Goal: Find specific page/section: Find specific page/section

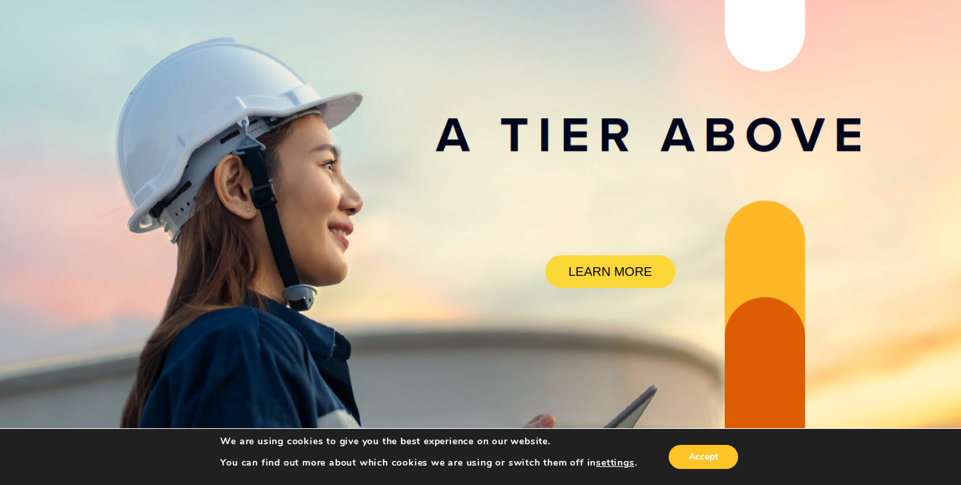
scroll to position [126, 0]
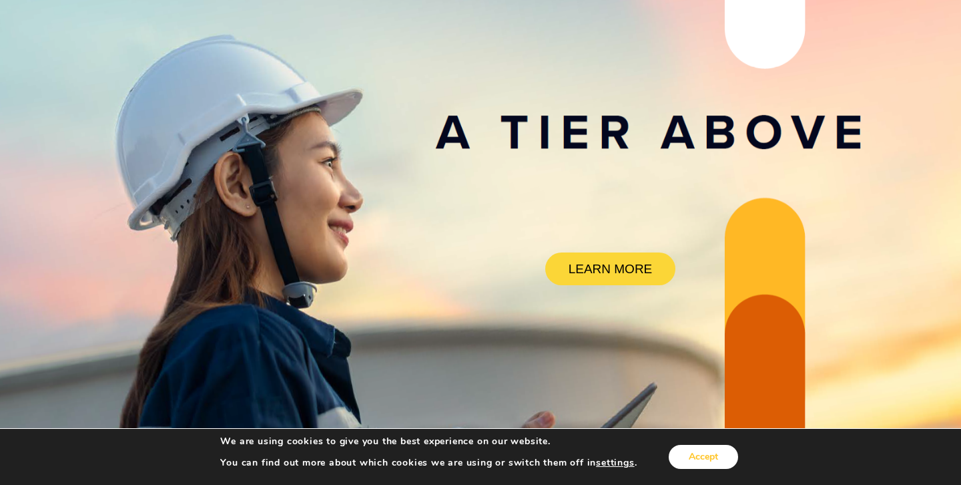
click at [713, 453] on button "Accept" at bounding box center [703, 457] width 69 height 24
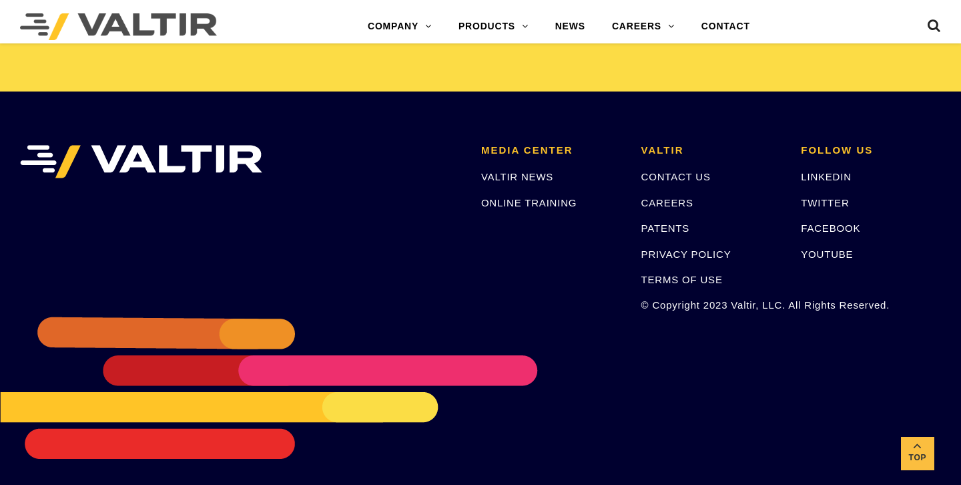
scroll to position [2835, 0]
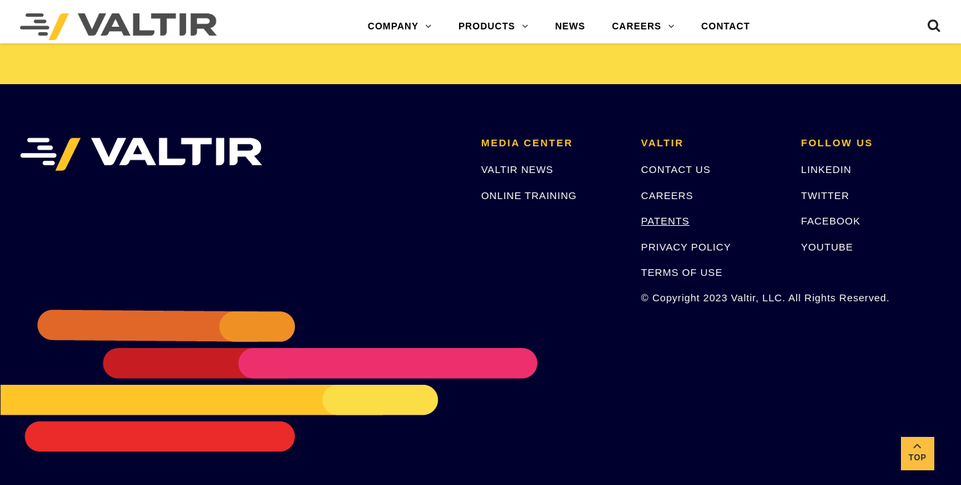
click at [651, 219] on link "PATENTS" at bounding box center [665, 220] width 49 height 11
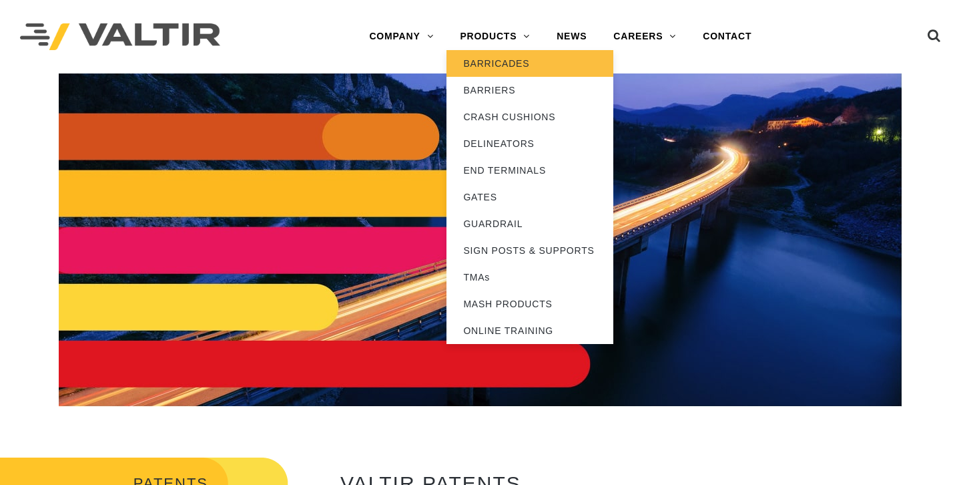
click at [499, 64] on link "BARRICADES" at bounding box center [530, 63] width 167 height 27
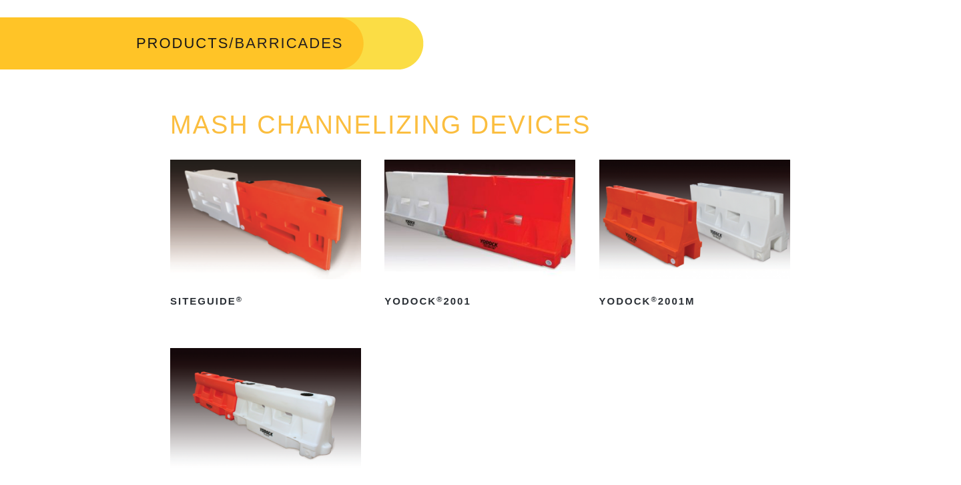
scroll to position [23, 0]
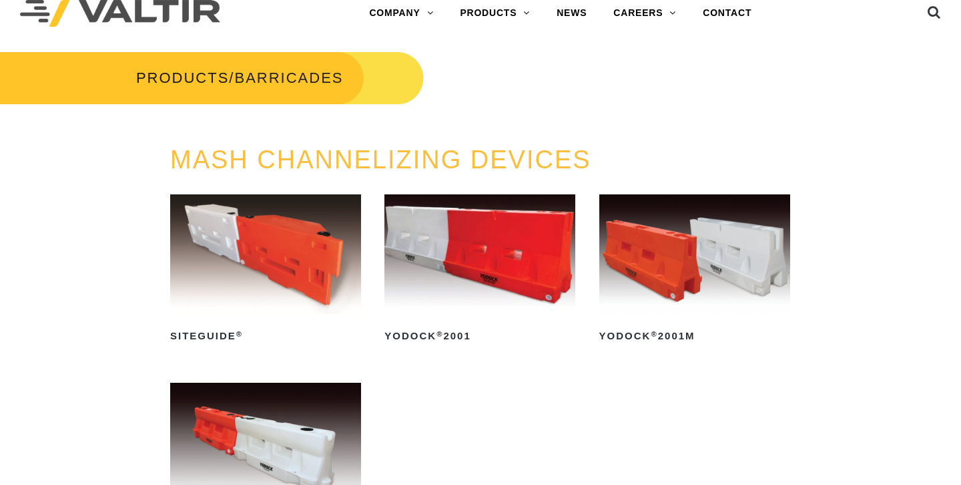
click at [333, 262] on img at bounding box center [265, 253] width 191 height 119
